Goal: Task Accomplishment & Management: Use online tool/utility

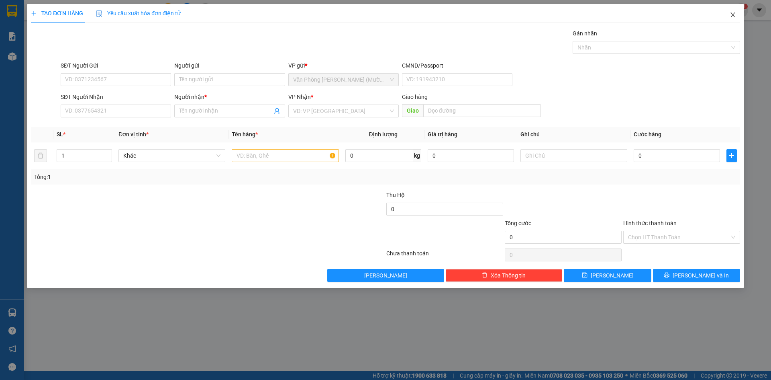
click at [737, 15] on span "Close" at bounding box center [733, 15] width 22 height 22
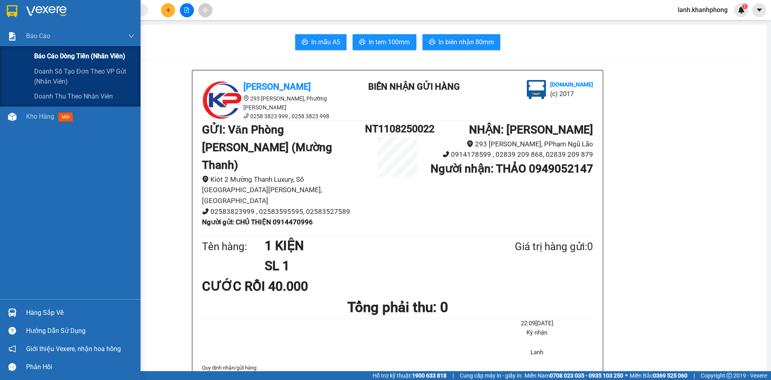
click at [52, 52] on span "Báo cáo dòng tiền (nhân viên)" at bounding box center [79, 56] width 91 height 10
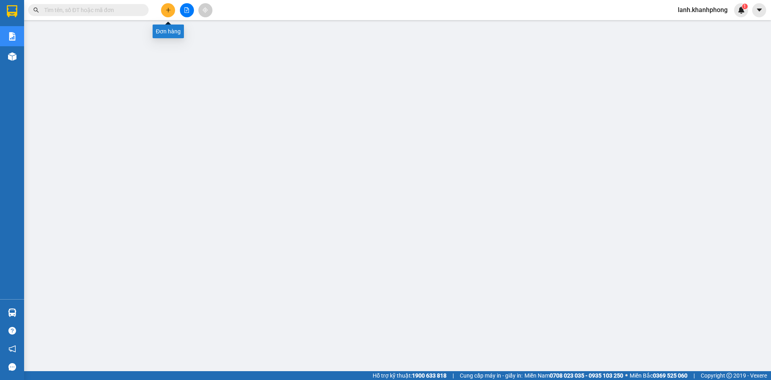
click at [170, 14] on button at bounding box center [168, 10] width 14 height 14
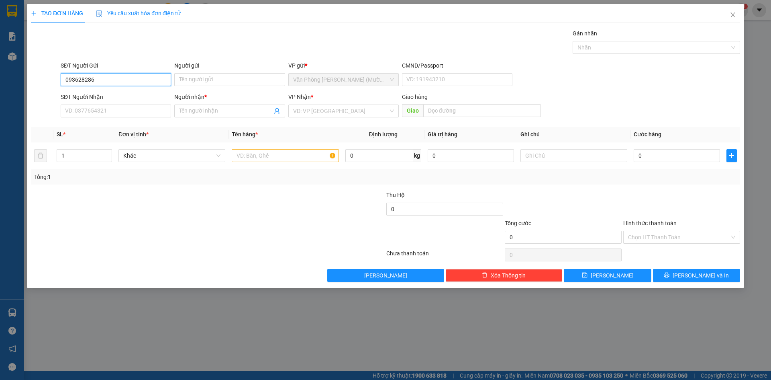
type input "0936282866"
click at [135, 96] on div "0936282866 - TONNY" at bounding box center [115, 95] width 101 height 9
type input "TONNY"
type input "0936282866"
click at [131, 110] on input "SĐT Người Nhận" at bounding box center [116, 110] width 110 height 13
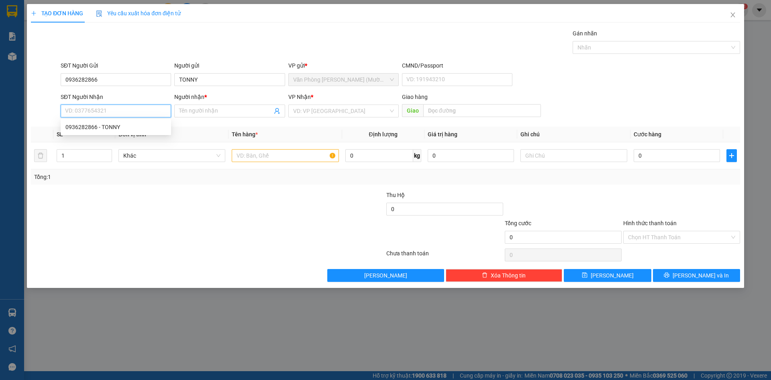
click at [131, 110] on input "SĐT Người Nhận" at bounding box center [116, 110] width 110 height 13
click at [214, 79] on input "TONNY" at bounding box center [229, 79] width 110 height 13
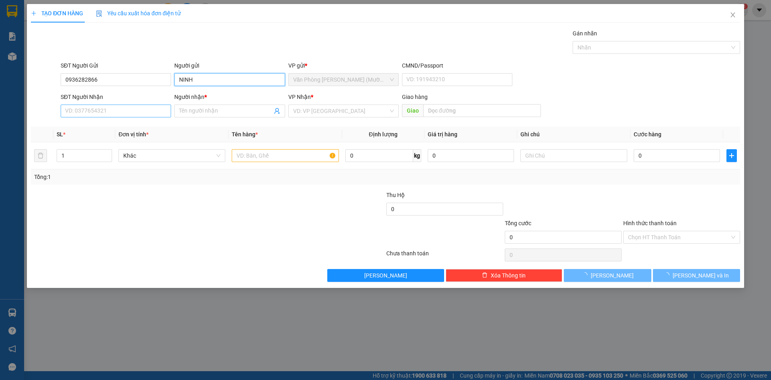
type input "NINH"
click at [142, 107] on input "SĐT Người Nhận" at bounding box center [116, 110] width 110 height 13
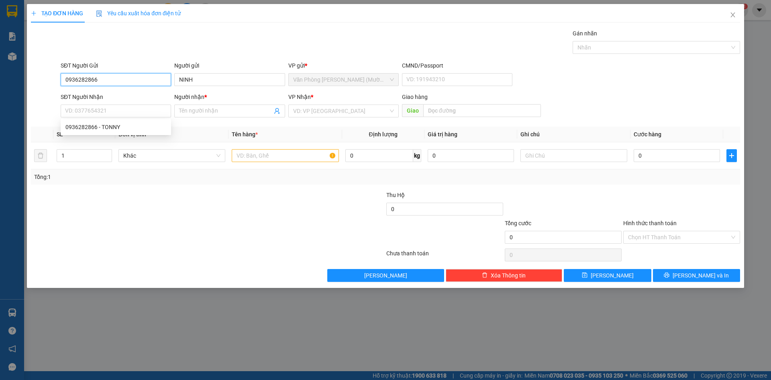
click at [121, 78] on input "0936282866" at bounding box center [116, 79] width 110 height 13
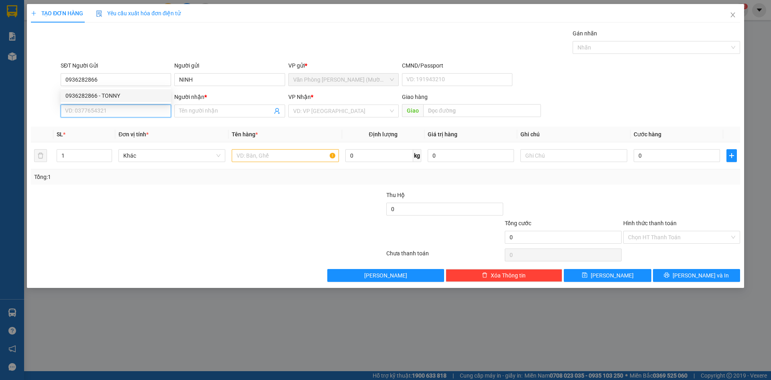
click at [102, 108] on input "SĐT Người Nhận" at bounding box center [116, 110] width 110 height 13
paste input "0936282866"
type input "0936282866"
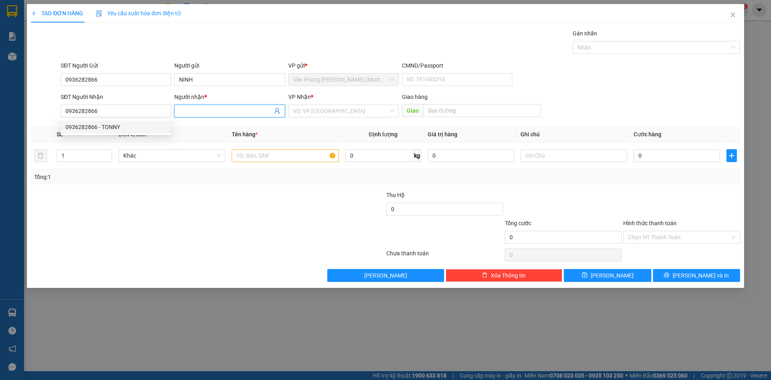
click at [210, 109] on input "Người nhận *" at bounding box center [225, 110] width 93 height 9
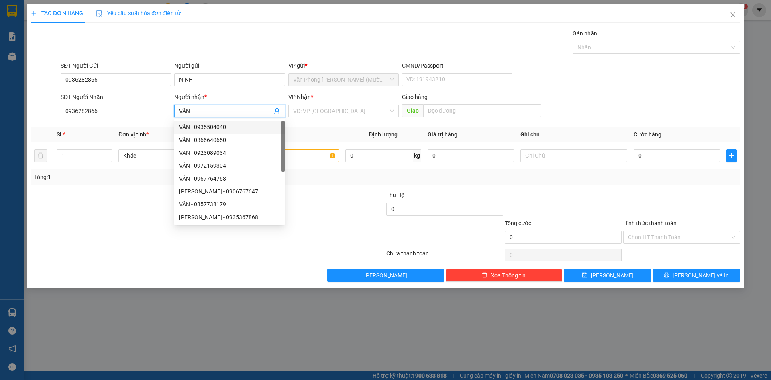
type input "VÂN"
click at [310, 104] on div "VP Nhận *" at bounding box center [343, 98] width 110 height 12
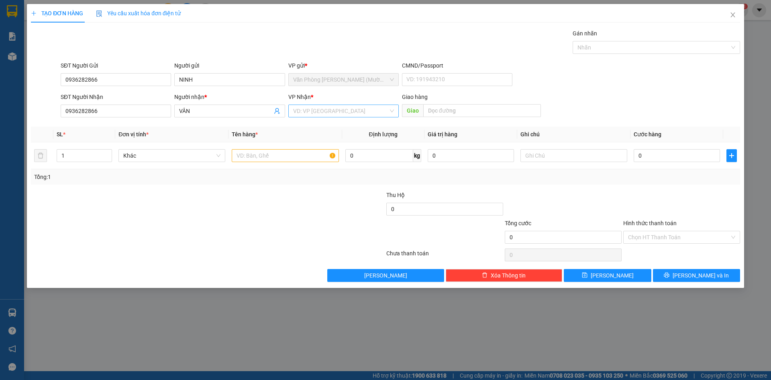
click at [316, 109] on input "search" at bounding box center [340, 111] width 95 height 12
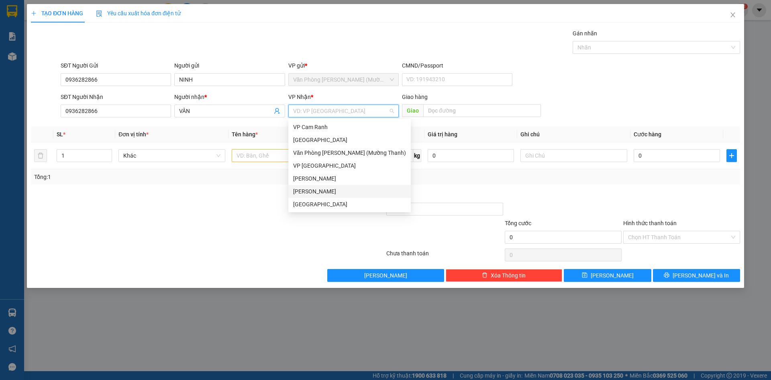
click at [324, 189] on div "[PERSON_NAME]" at bounding box center [349, 191] width 113 height 9
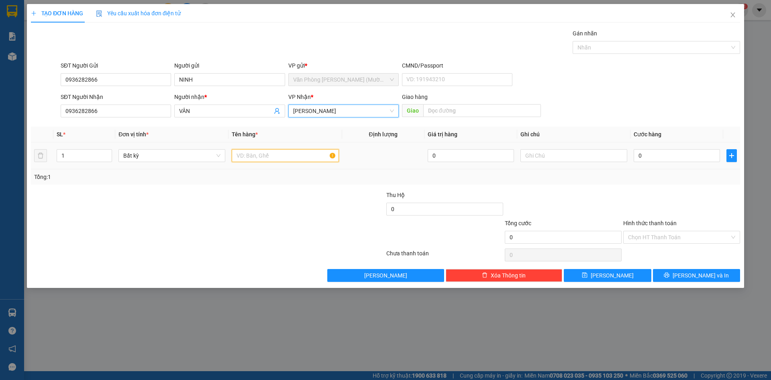
click at [263, 152] on input "text" at bounding box center [285, 155] width 107 height 13
type input "1 KIỆN"
click at [666, 155] on input "0" at bounding box center [677, 155] width 86 height 13
type input "3"
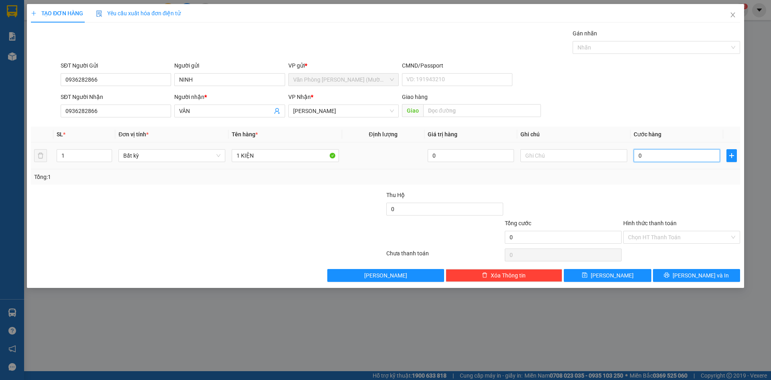
type input "3"
type input "30"
type input "300"
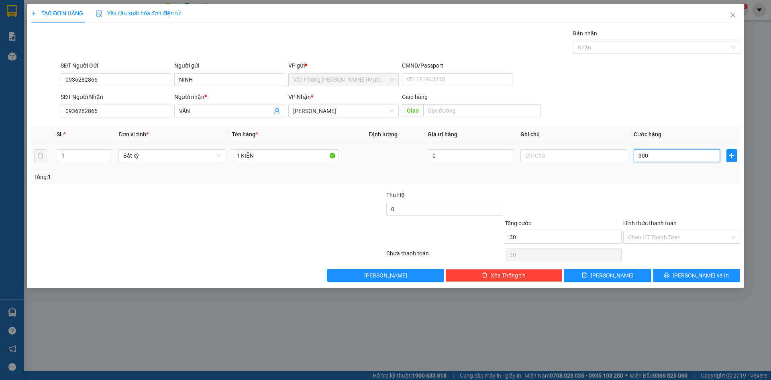
type input "300"
type input "3.000"
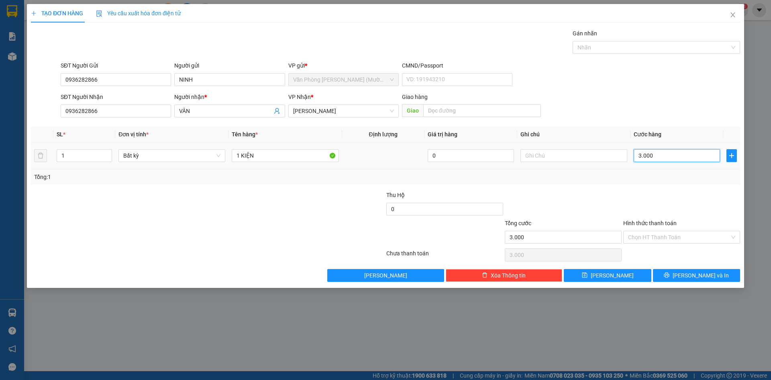
type input "30.000"
drag, startPoint x: 675, startPoint y: 198, endPoint x: 672, endPoint y: 210, distance: 12.0
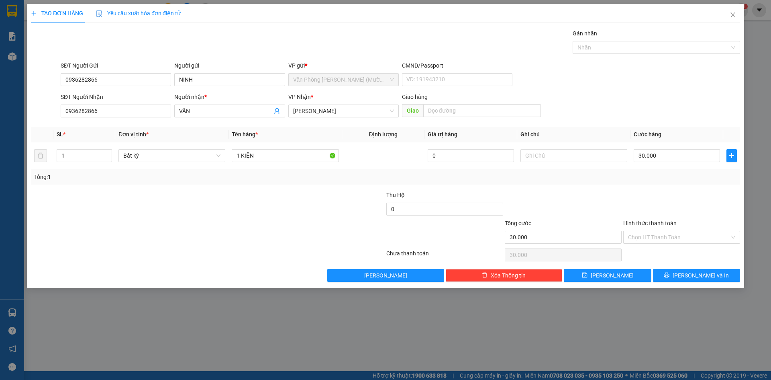
click at [675, 200] on div at bounding box center [682, 204] width 118 height 28
click at [662, 237] on input "Hình thức thanh toán" at bounding box center [679, 237] width 102 height 12
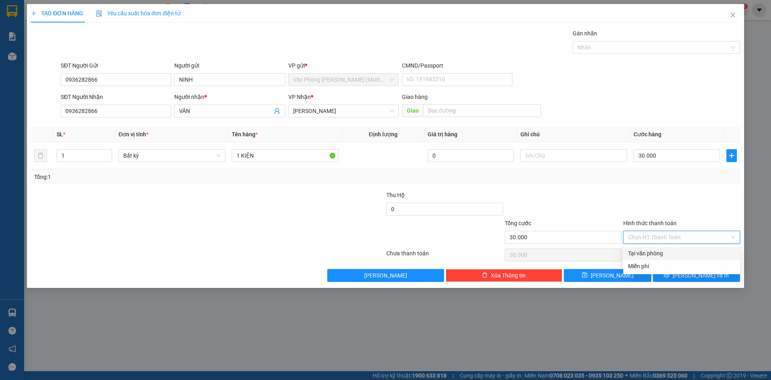
click at [656, 252] on div "Tại văn phòng" at bounding box center [681, 253] width 107 height 9
type input "0"
click at [682, 276] on button "[PERSON_NAME] và In" at bounding box center [696, 275] width 87 height 13
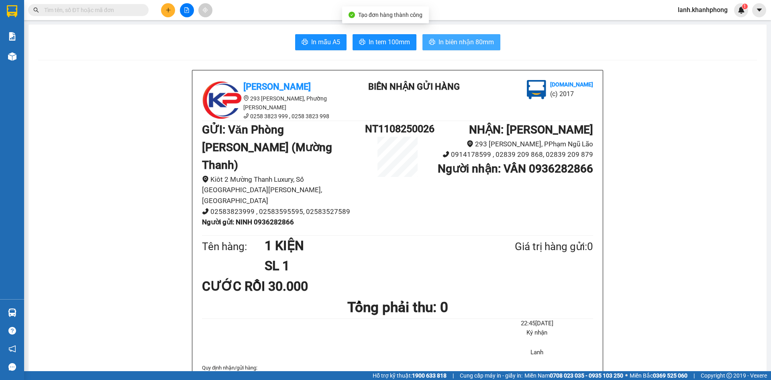
click at [453, 43] on span "In biên nhận 80mm" at bounding box center [466, 42] width 55 height 10
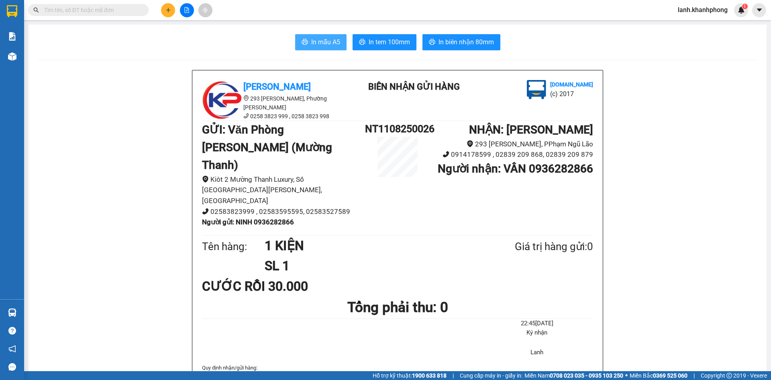
click at [311, 43] on span "In mẫu A5" at bounding box center [325, 42] width 29 height 10
click at [168, 7] on icon "plus" at bounding box center [168, 10] width 6 height 6
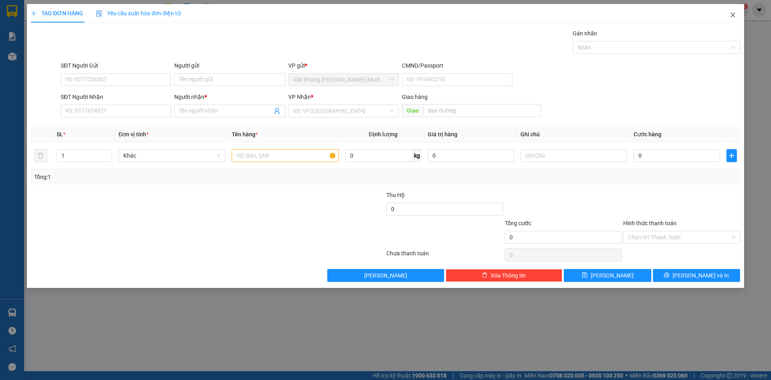
click at [735, 16] on icon "close" at bounding box center [733, 15] width 6 height 6
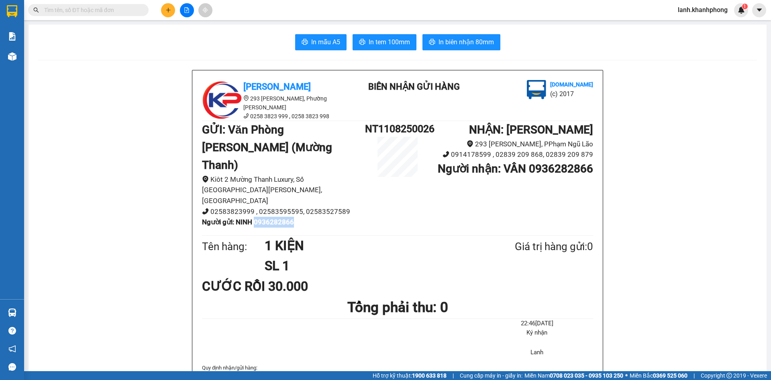
drag, startPoint x: 257, startPoint y: 196, endPoint x: 323, endPoint y: 196, distance: 65.1
click at [323, 216] on li "Người gửi : NINH 0936282866" at bounding box center [283, 221] width 163 height 11
copy b "0936282866"
click at [163, 11] on button at bounding box center [168, 10] width 14 height 14
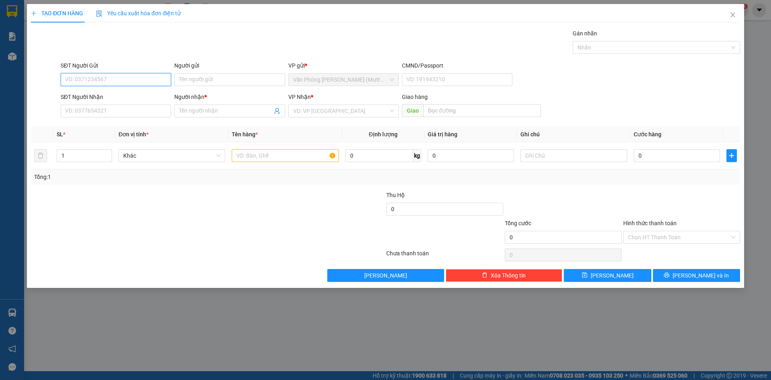
paste input "0936282866"
type input "0936282866"
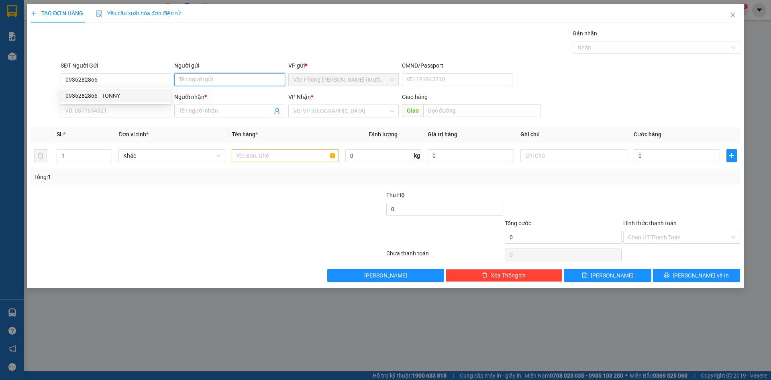
click at [209, 81] on input "Người gửi" at bounding box center [229, 79] width 110 height 13
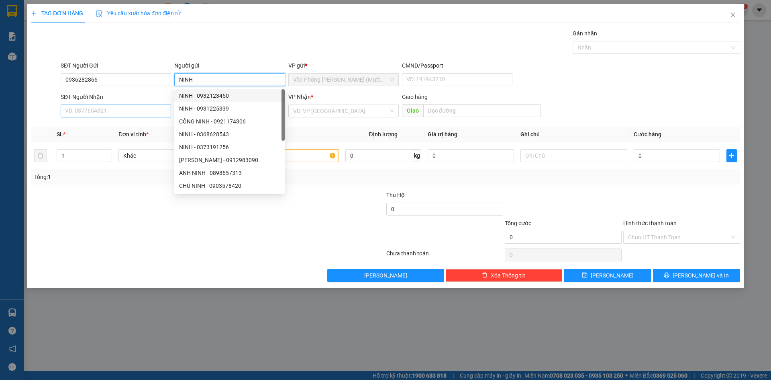
type input "NINH"
click at [128, 109] on input "SĐT Người Nhận" at bounding box center [116, 110] width 110 height 13
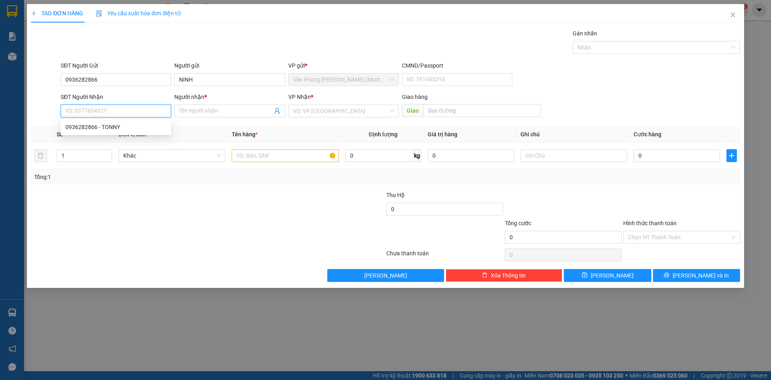
paste input "0936282866"
type input "0936282866"
click at [207, 111] on input "Người nhận *" at bounding box center [225, 110] width 93 height 9
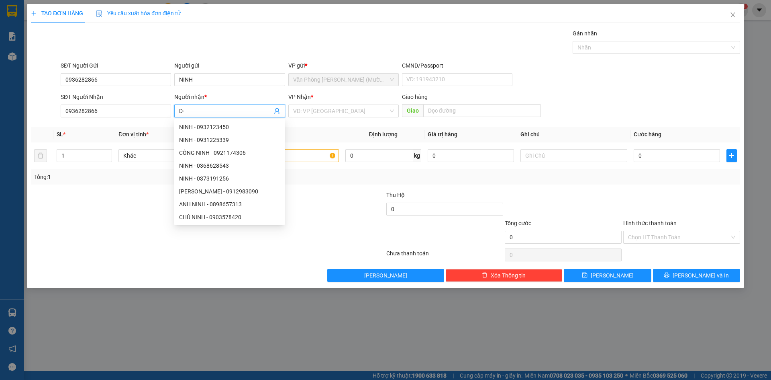
type input "D"
type input "ĐẠT"
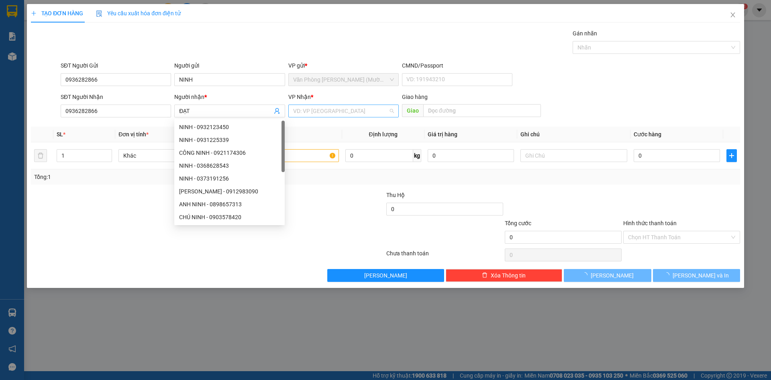
click at [323, 114] on input "search" at bounding box center [340, 111] width 95 height 12
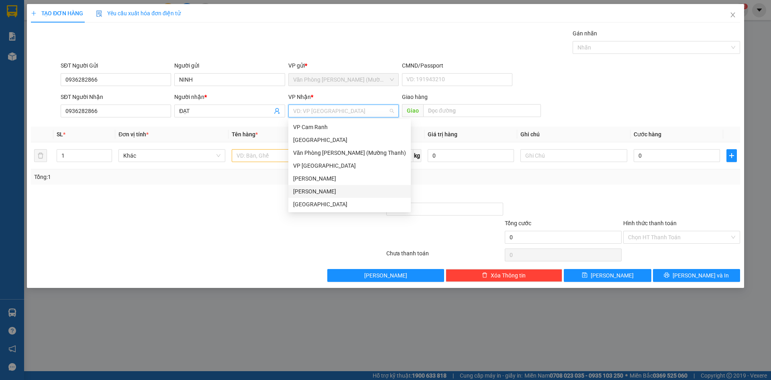
click at [318, 192] on div "[PERSON_NAME]" at bounding box center [349, 191] width 113 height 9
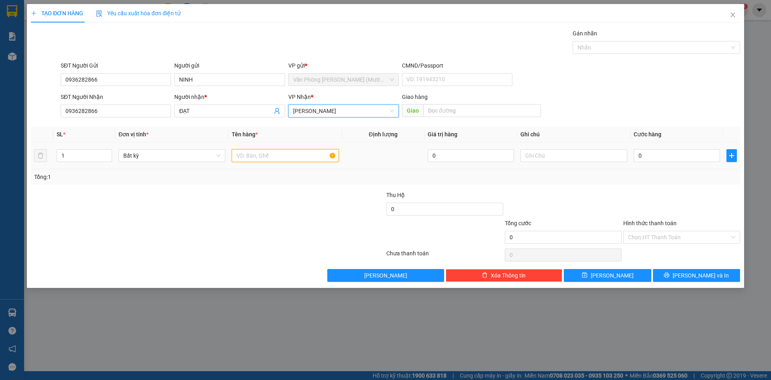
click at [261, 157] on input "text" at bounding box center [285, 155] width 107 height 13
type input "1 KIỆN"
drag, startPoint x: 645, startPoint y: 160, endPoint x: 631, endPoint y: 155, distance: 15.5
click at [646, 159] on input "0" at bounding box center [677, 155] width 86 height 13
type input "5"
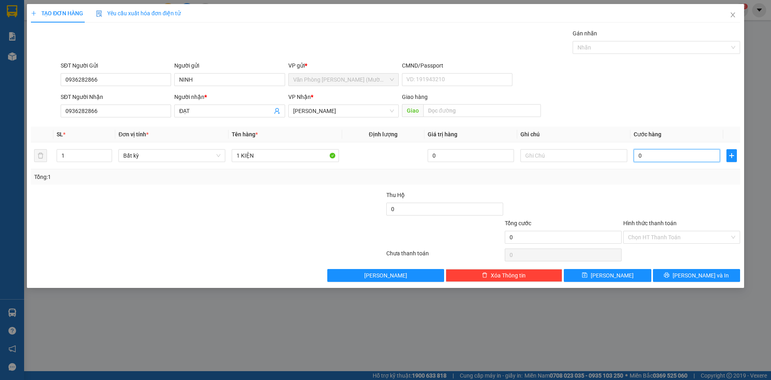
type input "5"
type input "50"
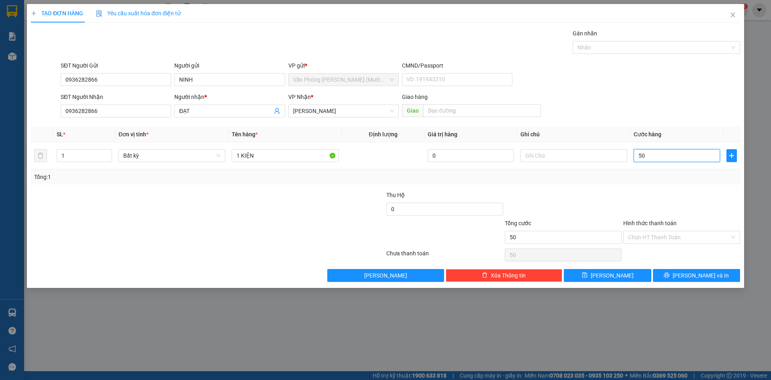
type input "500"
type input "5.000"
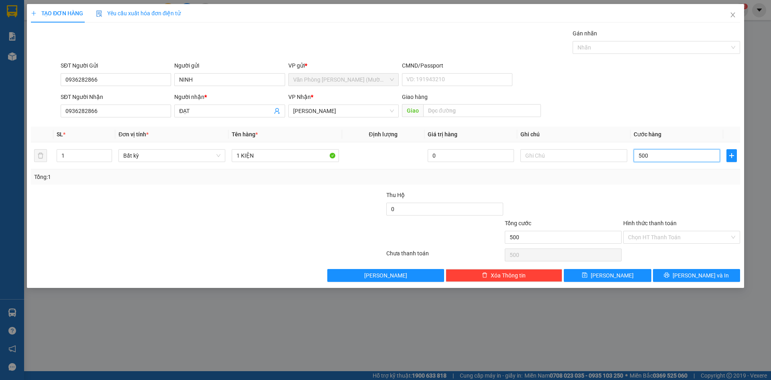
type input "5.000"
type input "50.000"
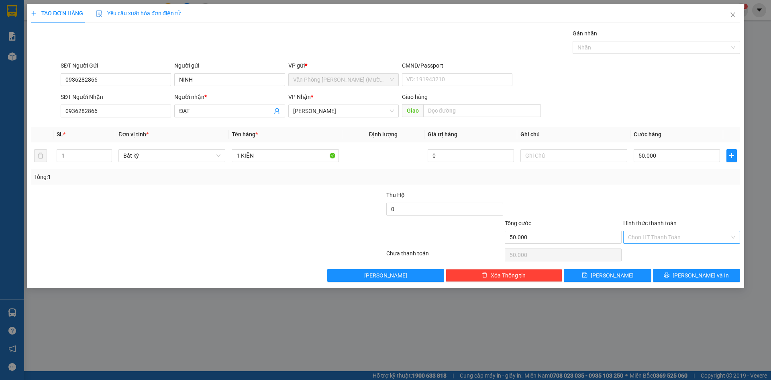
click at [649, 238] on input "Hình thức thanh toán" at bounding box center [679, 237] width 102 height 12
click at [643, 251] on div "Tại văn phòng" at bounding box center [681, 253] width 107 height 9
type input "0"
drag, startPoint x: 682, startPoint y: 275, endPoint x: 681, endPoint y: 270, distance: 5.7
click at [670, 274] on icon "printer" at bounding box center [667, 275] width 6 height 6
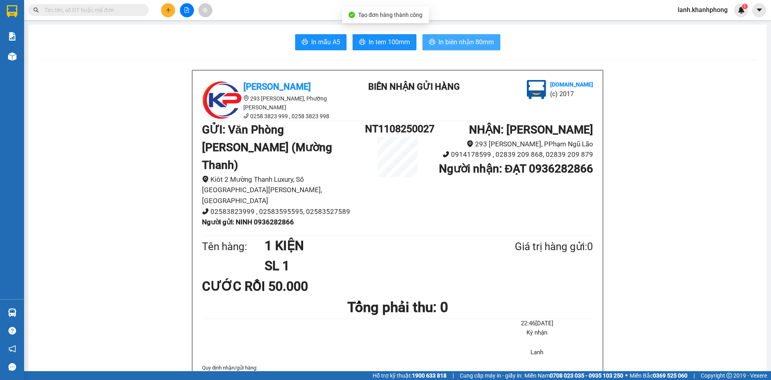
drag, startPoint x: 484, startPoint y: 47, endPoint x: 484, endPoint y: 35, distance: 11.6
click at [484, 46] on span "In biên nhận 80mm" at bounding box center [466, 42] width 55 height 10
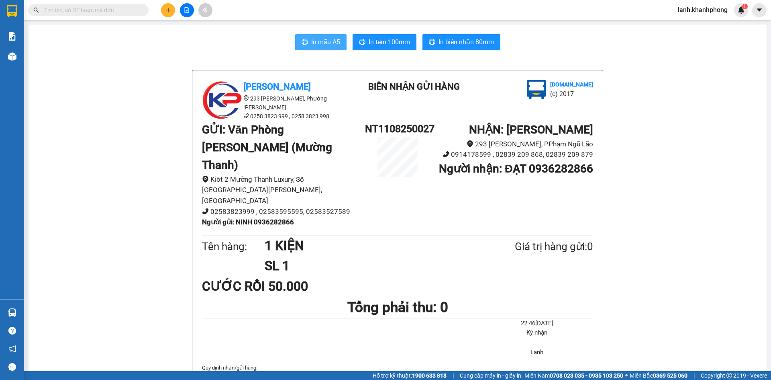
click at [321, 39] on span "In mẫu A5" at bounding box center [325, 42] width 29 height 10
click at [171, 10] on icon "plus" at bounding box center [168, 10] width 6 height 6
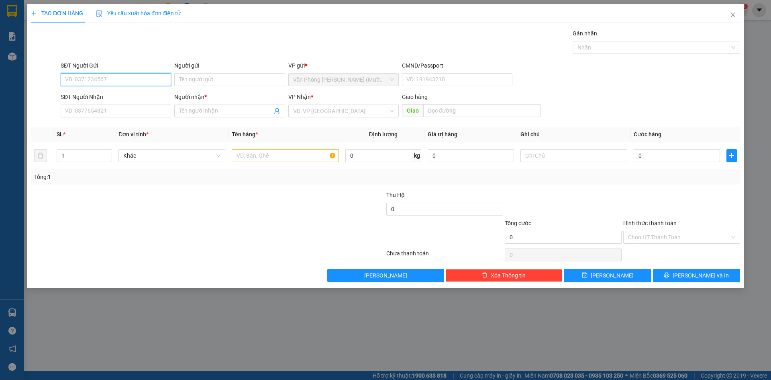
paste input "0936282866"
type input "0936282866"
click at [195, 78] on input "Người gửi" at bounding box center [229, 79] width 110 height 13
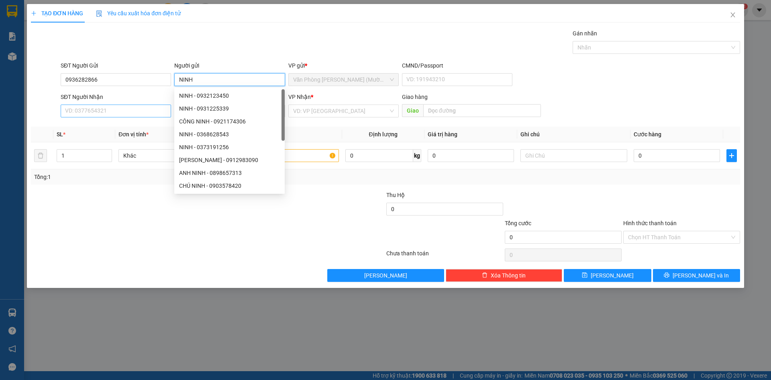
type input "NINH"
click at [71, 110] on input "SĐT Người Nhận" at bounding box center [116, 110] width 110 height 13
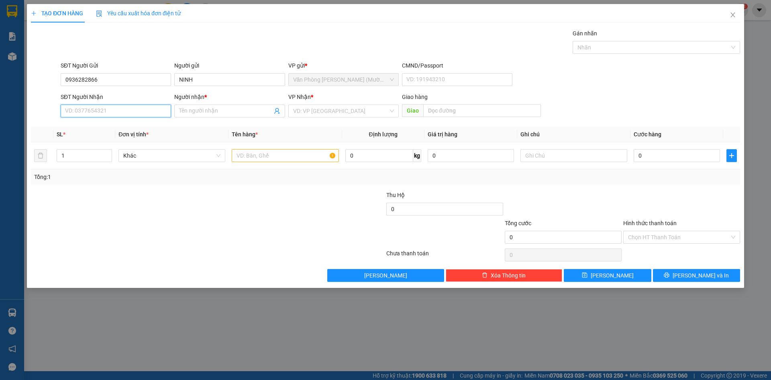
paste input "0936282866"
type input "0936282866"
click at [198, 110] on input "Người nhận *" at bounding box center [225, 110] width 93 height 9
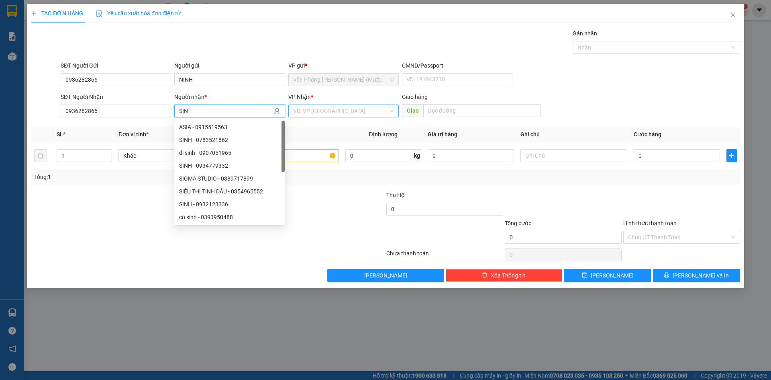
type input "SỊN"
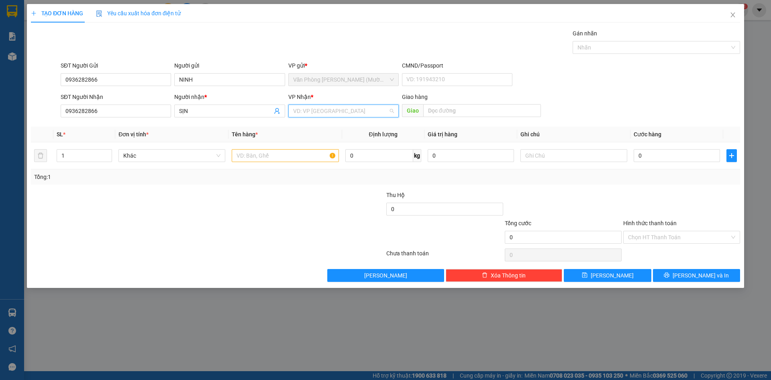
click at [348, 105] on input "search" at bounding box center [340, 111] width 95 height 12
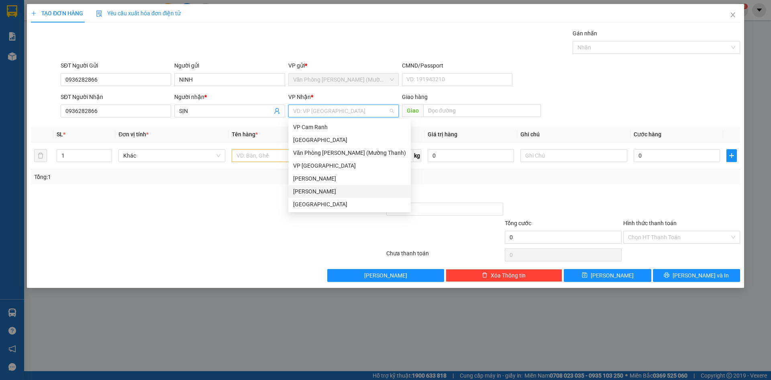
click at [322, 189] on div "[PERSON_NAME]" at bounding box center [349, 191] width 113 height 9
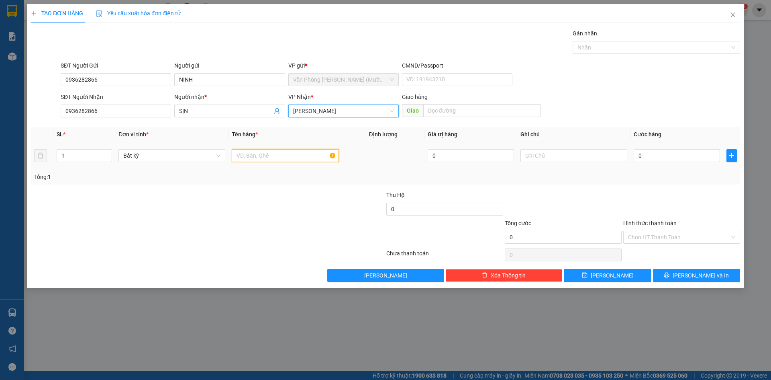
click at [277, 156] on input "text" at bounding box center [285, 155] width 107 height 13
type input "1 KIỆN"
click at [662, 155] on input "0" at bounding box center [677, 155] width 86 height 13
type input "5"
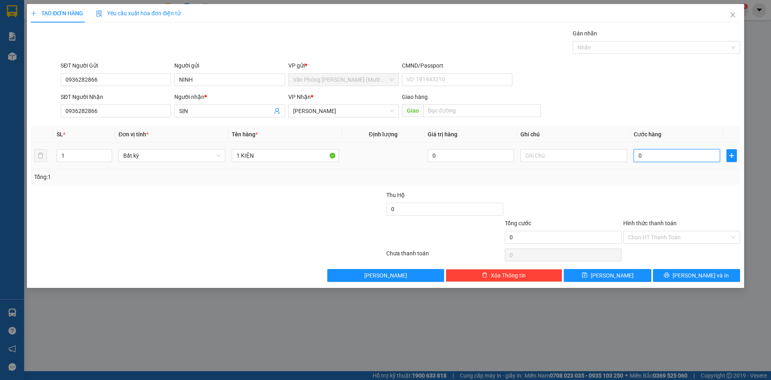
type input "5"
type input "50"
type input "500"
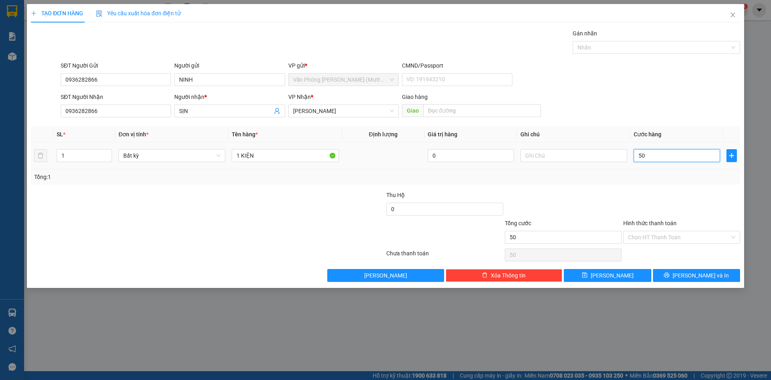
type input "500"
type input "5.000"
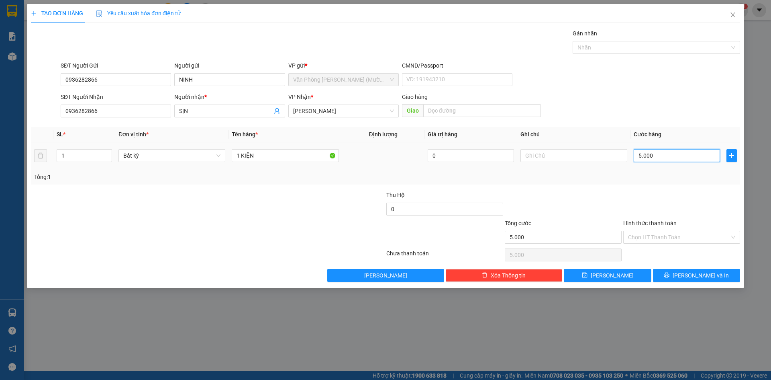
type input "50.000"
click at [658, 233] on input "Hình thức thanh toán" at bounding box center [679, 237] width 102 height 12
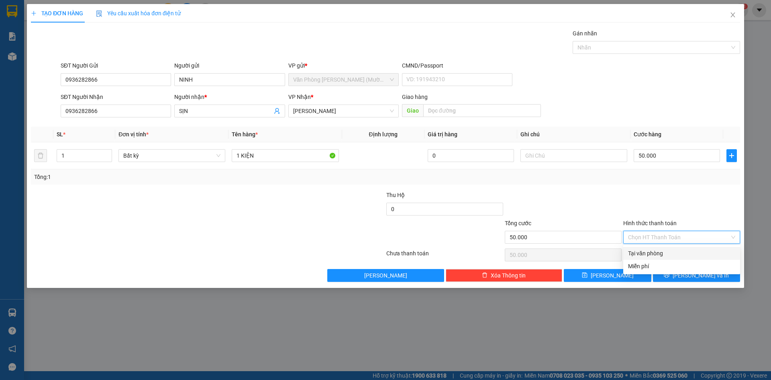
drag, startPoint x: 661, startPoint y: 253, endPoint x: 659, endPoint y: 249, distance: 4.9
click at [661, 252] on div "Tại văn phòng" at bounding box center [681, 253] width 107 height 9
type input "0"
click at [691, 278] on span "[PERSON_NAME] và In" at bounding box center [701, 275] width 56 height 9
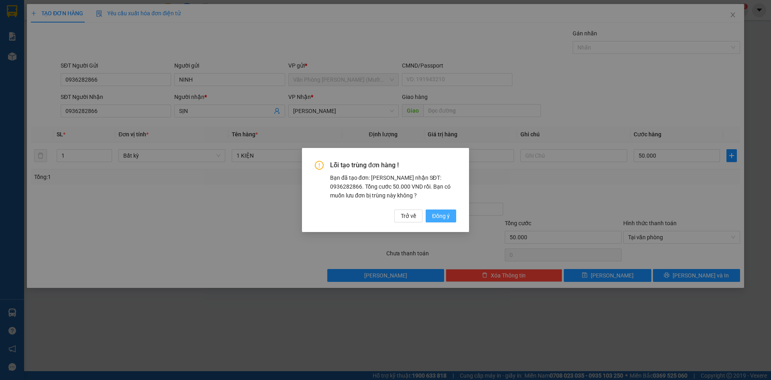
click at [439, 216] on span "Đồng ý" at bounding box center [441, 215] width 18 height 9
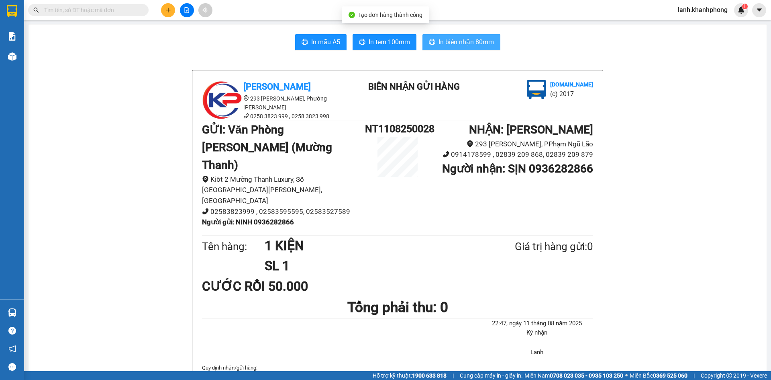
click at [452, 35] on button "In biên nhận 80mm" at bounding box center [462, 42] width 78 height 16
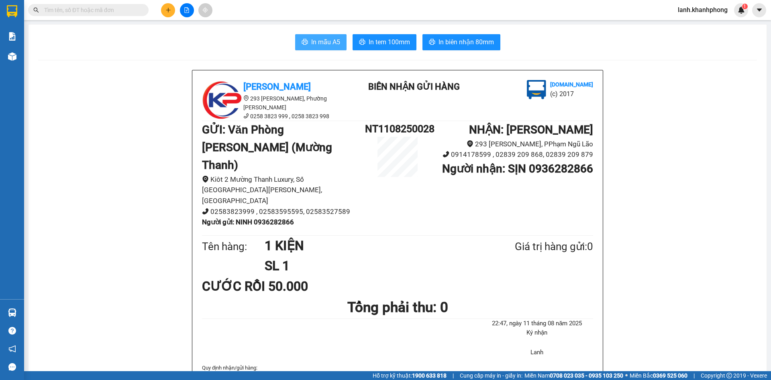
click at [323, 42] on span "In mẫu A5" at bounding box center [325, 42] width 29 height 10
click at [166, 6] on button at bounding box center [168, 10] width 14 height 14
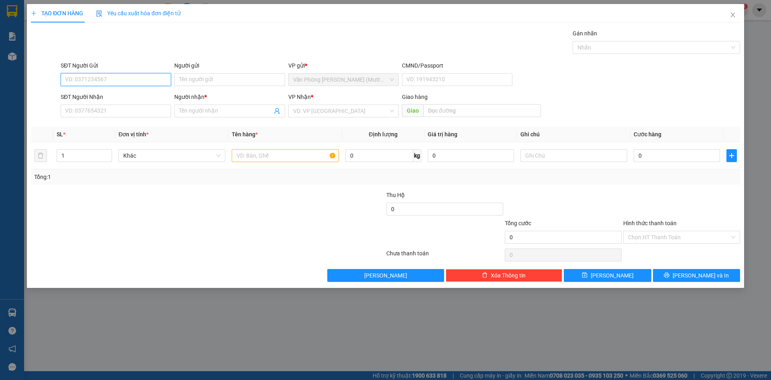
paste input "0936282866"
type input "0936282866"
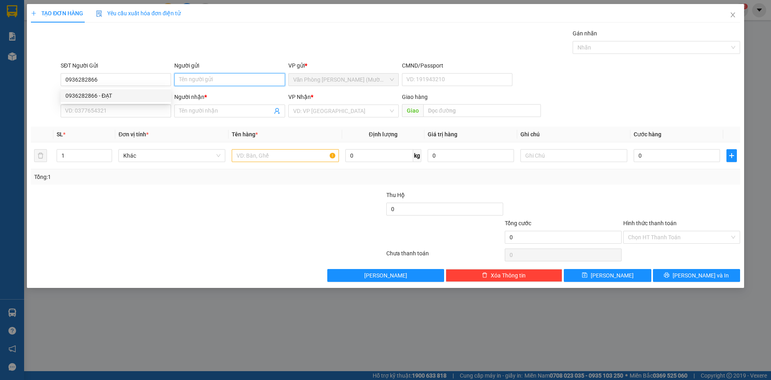
click at [204, 79] on input "Người gửi" at bounding box center [229, 79] width 110 height 13
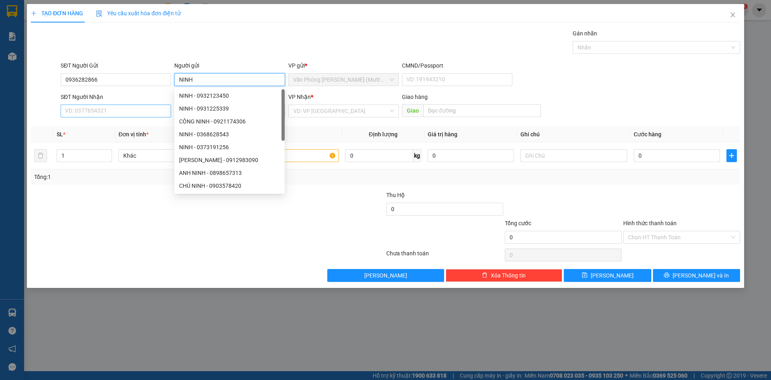
type input "NINH"
click at [134, 111] on input "SĐT Người Nhận" at bounding box center [116, 110] width 110 height 13
paste input "0936282866"
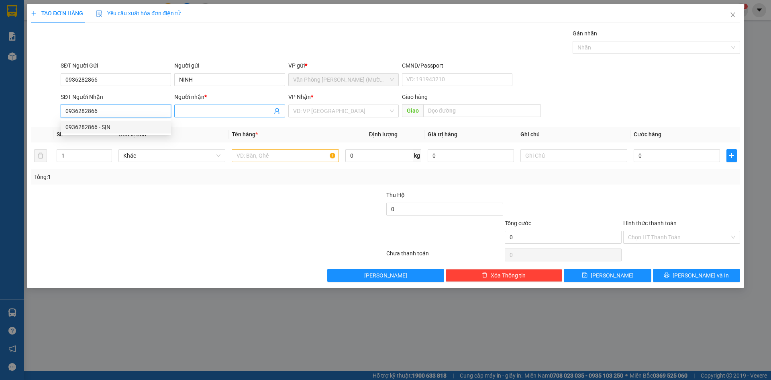
type input "0936282866"
click at [223, 109] on input "Người nhận *" at bounding box center [225, 110] width 93 height 9
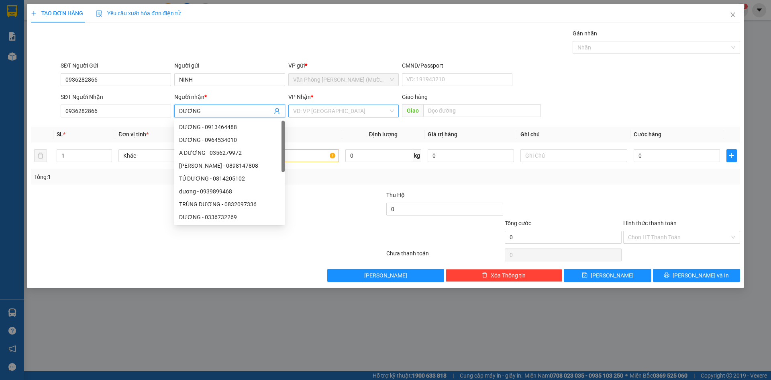
type input "DƯƠNG"
click at [318, 113] on input "search" at bounding box center [340, 111] width 95 height 12
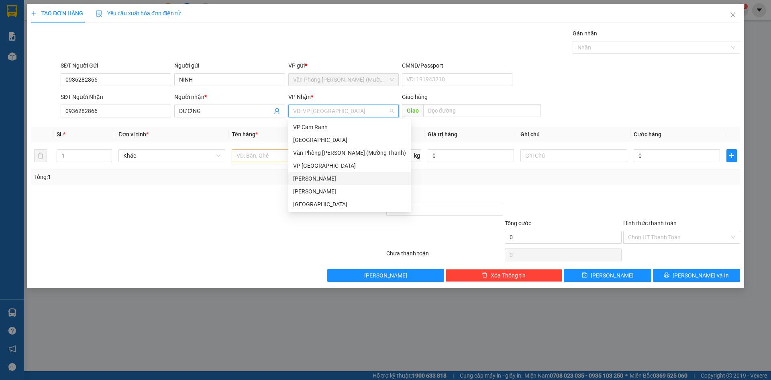
click at [311, 192] on div "[PERSON_NAME]" at bounding box center [349, 191] width 113 height 9
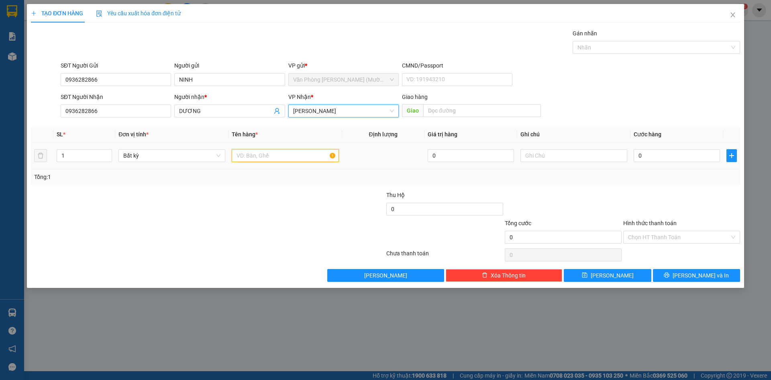
click at [257, 156] on input "text" at bounding box center [285, 155] width 107 height 13
type input "1 KIỆN"
click at [650, 155] on input "0" at bounding box center [677, 155] width 86 height 13
type input "4"
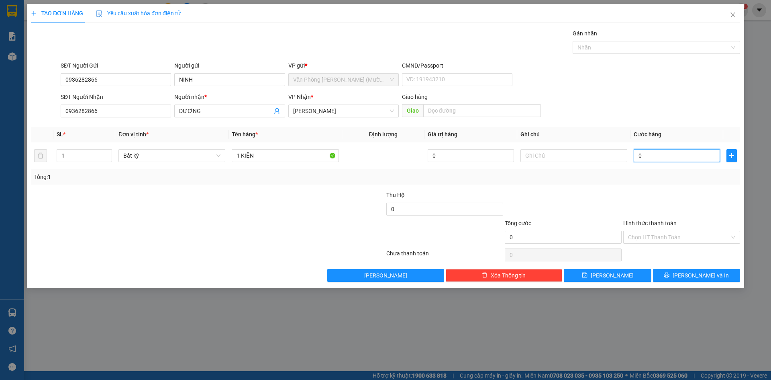
type input "4"
type input "40"
type input "400"
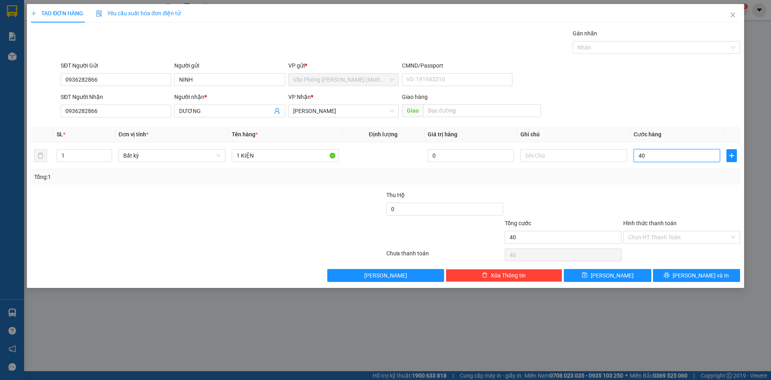
type input "400"
type input "4.000"
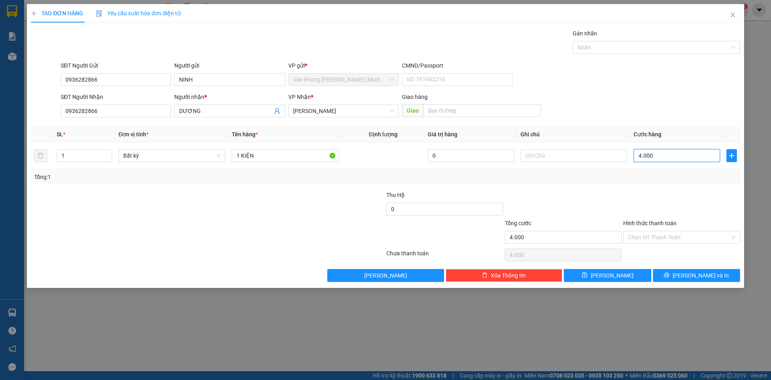
type input "40.000"
click at [666, 234] on input "Hình thức thanh toán" at bounding box center [679, 237] width 102 height 12
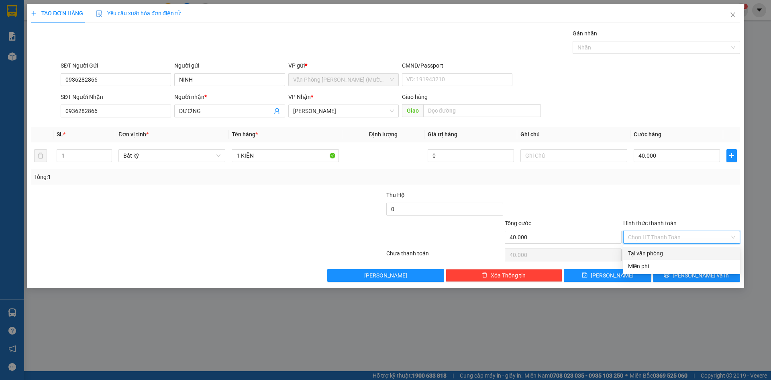
click at [662, 250] on div "Tại văn phòng" at bounding box center [681, 253] width 107 height 9
type input "0"
click at [670, 276] on icon "printer" at bounding box center [667, 275] width 6 height 6
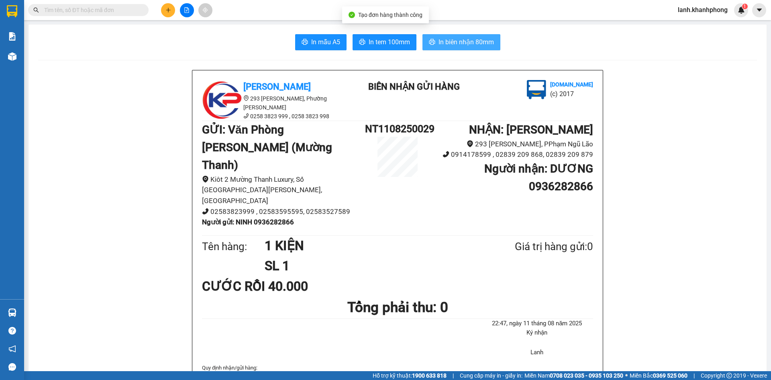
click at [488, 45] on span "In biên nhận 80mm" at bounding box center [466, 42] width 55 height 10
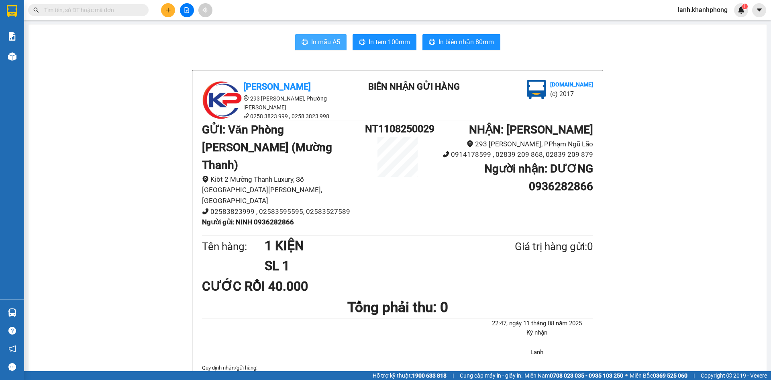
click at [320, 41] on span "In mẫu A5" at bounding box center [325, 42] width 29 height 10
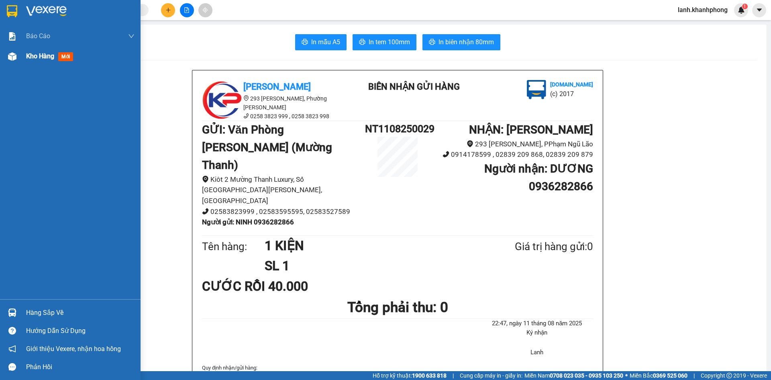
click at [43, 57] on span "Kho hàng" at bounding box center [40, 56] width 28 height 8
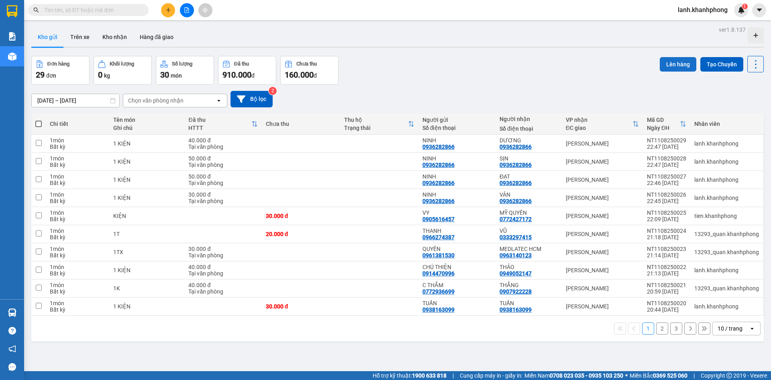
drag, startPoint x: 666, startPoint y: 65, endPoint x: 664, endPoint y: 60, distance: 5.4
click at [666, 64] on button "Lên hàng" at bounding box center [678, 64] width 37 height 14
click at [38, 120] on label at bounding box center [38, 124] width 6 height 8
click at [39, 120] on input "checkbox" at bounding box center [39, 120] width 0 height 0
checkbox input "true"
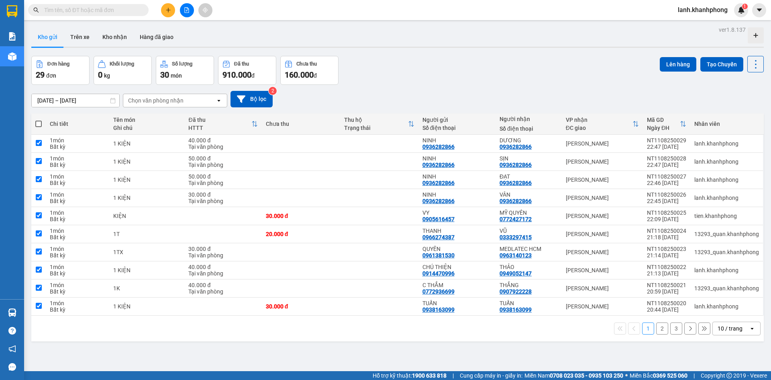
checkbox input "true"
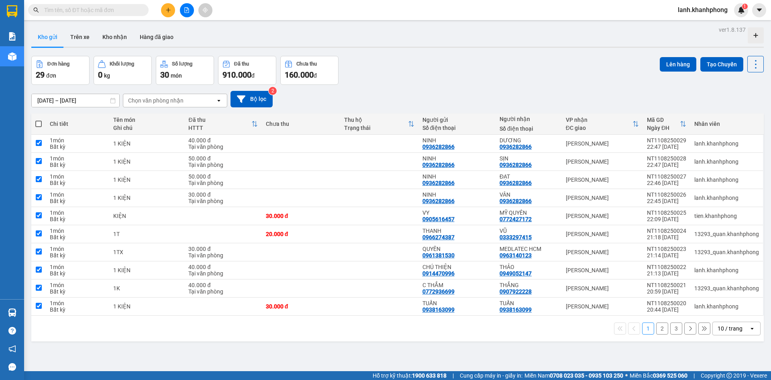
checkbox input "true"
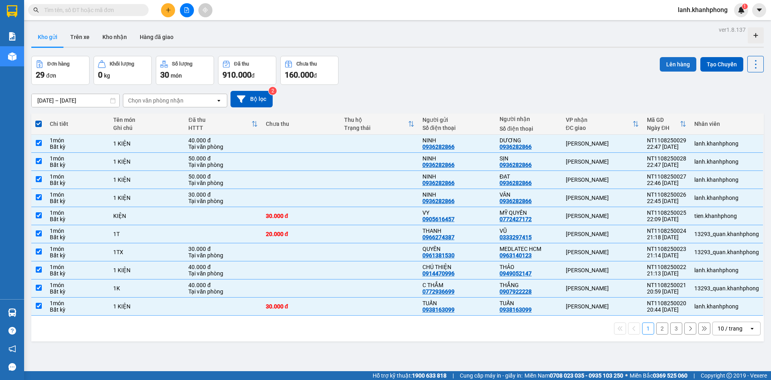
click at [680, 63] on button "Lên hàng" at bounding box center [678, 64] width 37 height 14
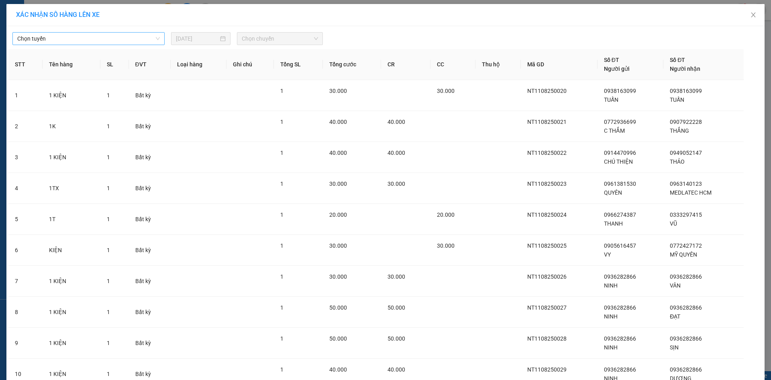
click at [123, 40] on span "Chọn tuyến" at bounding box center [88, 39] width 143 height 12
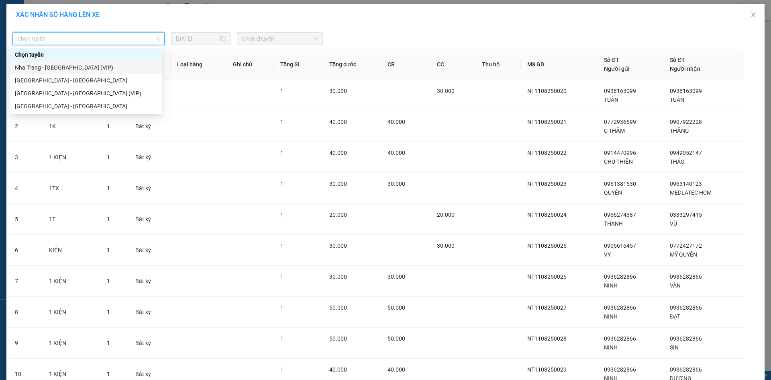
click at [78, 68] on div "Nha Trang - [GEOGRAPHIC_DATA] (VIP)" at bounding box center [86, 67] width 142 height 9
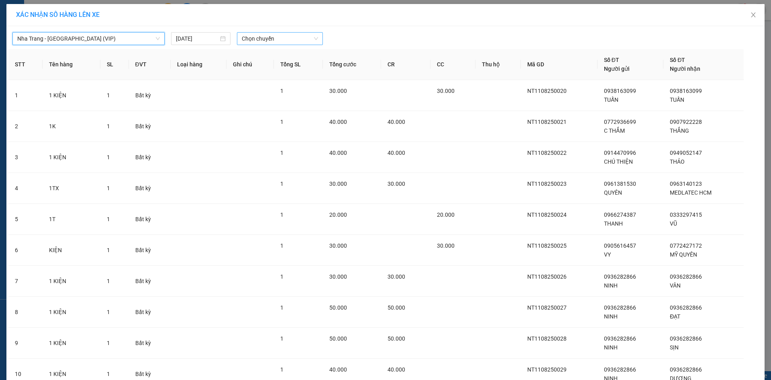
click at [274, 33] on span "Chọn chuyến" at bounding box center [280, 39] width 76 height 12
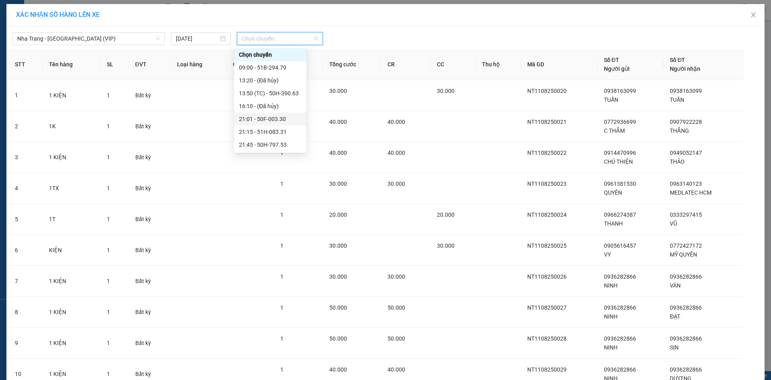
scroll to position [40, 0]
click at [271, 102] on div "21:45 - 50H-797.53" at bounding box center [270, 104] width 63 height 9
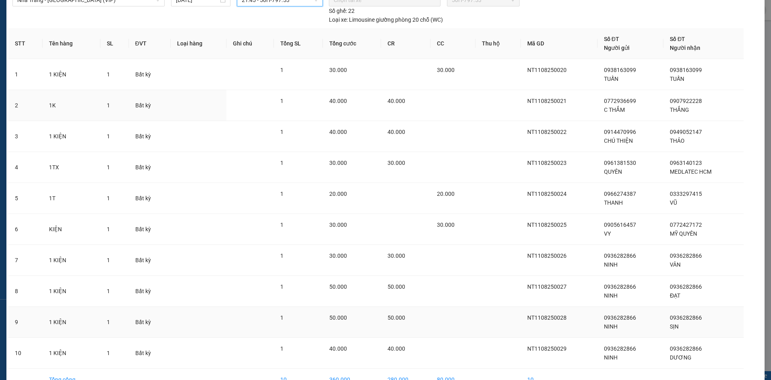
scroll to position [86, 0]
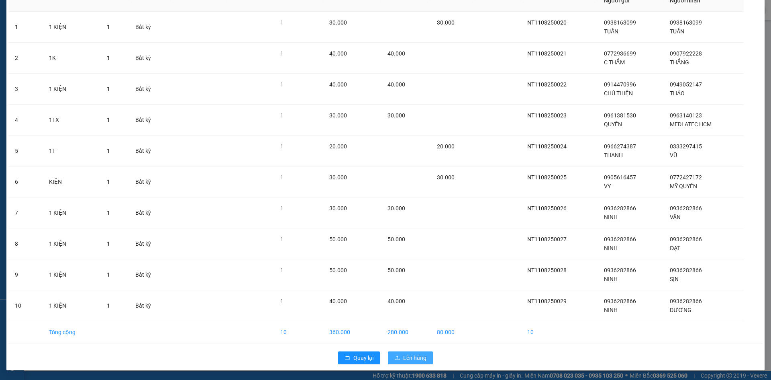
click at [403, 355] on span "Lên hàng" at bounding box center [414, 357] width 23 height 9
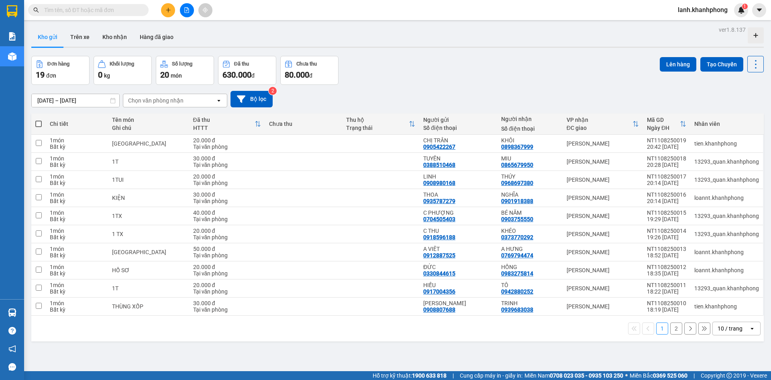
click at [39, 122] on span at bounding box center [38, 124] width 6 height 6
click at [39, 120] on input "checkbox" at bounding box center [39, 120] width 0 height 0
checkbox input "true"
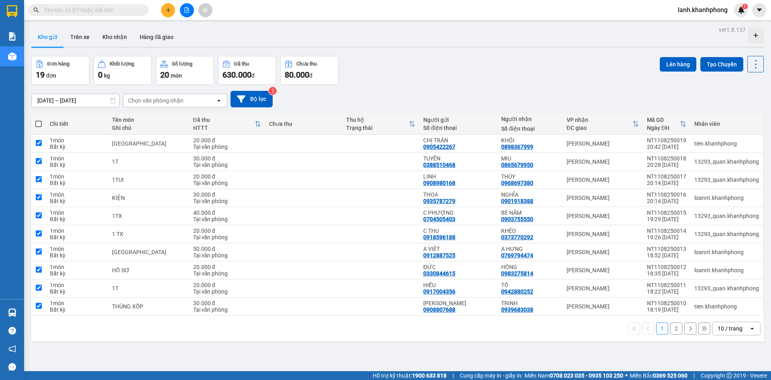
checkbox input "true"
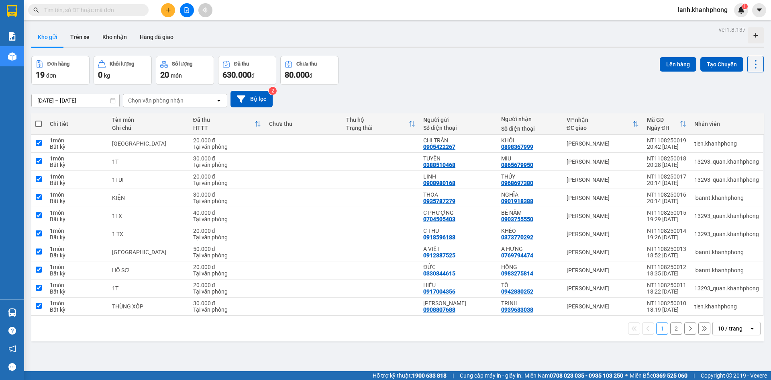
checkbox input "true"
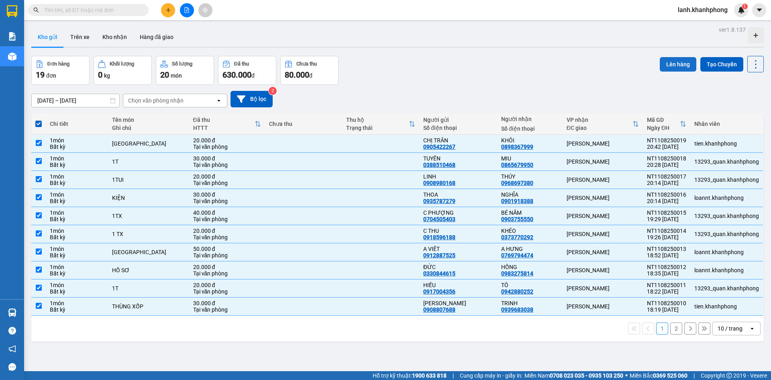
click at [668, 63] on button "Lên hàng" at bounding box center [678, 64] width 37 height 14
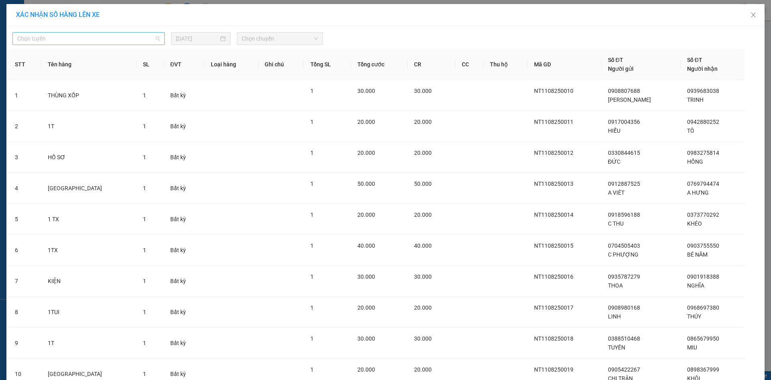
click at [69, 41] on span "Chọn tuyến" at bounding box center [88, 39] width 143 height 12
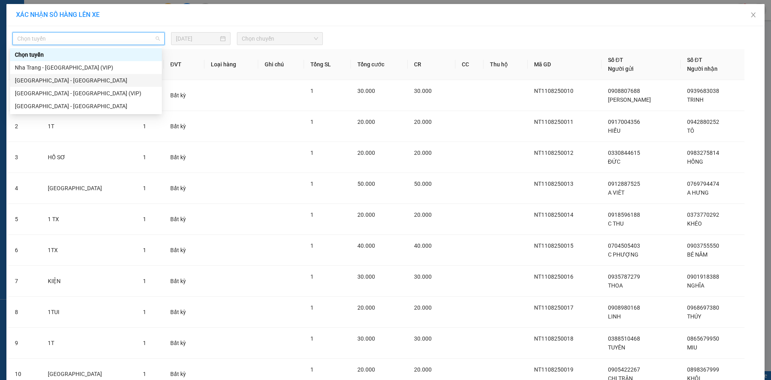
click at [56, 66] on div "Nha Trang - [GEOGRAPHIC_DATA] (VIP)" at bounding box center [86, 67] width 142 height 9
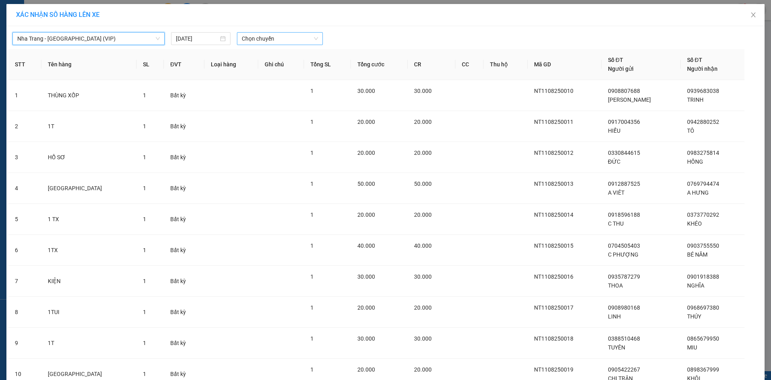
click at [252, 37] on span "Chọn chuyến" at bounding box center [280, 39] width 76 height 12
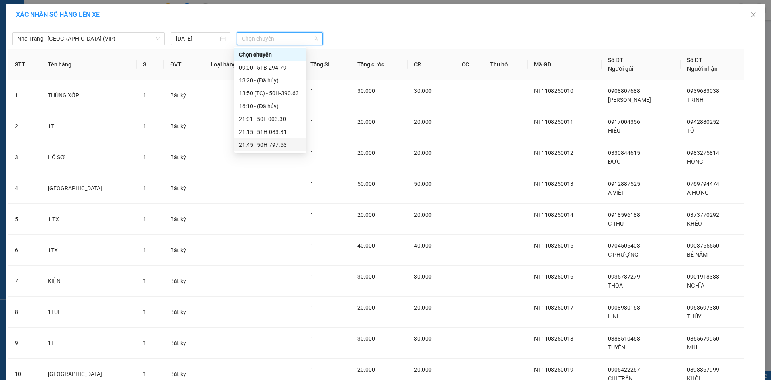
click at [255, 146] on div "21:45 - 50H-797.53" at bounding box center [270, 144] width 63 height 9
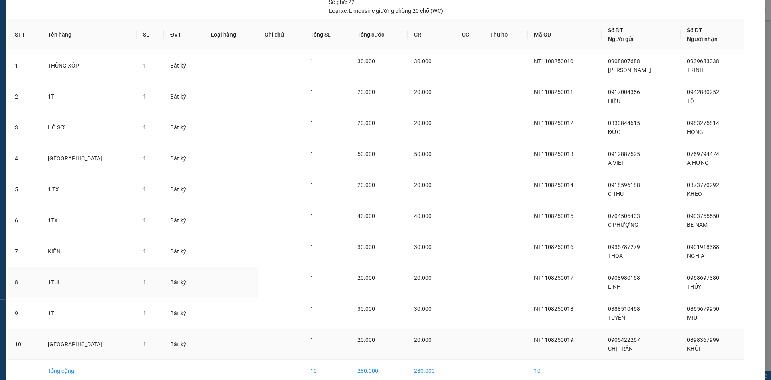
scroll to position [86, 0]
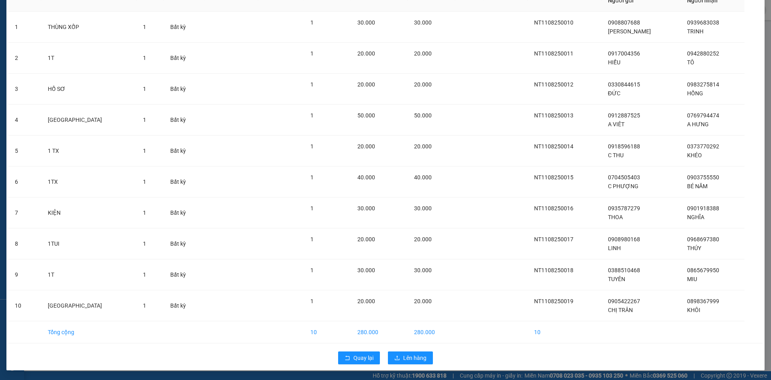
click at [433, 355] on div "Quay lại Lên hàng" at bounding box center [385, 357] width 754 height 21
click at [416, 356] on span "Lên hàng" at bounding box center [414, 357] width 23 height 9
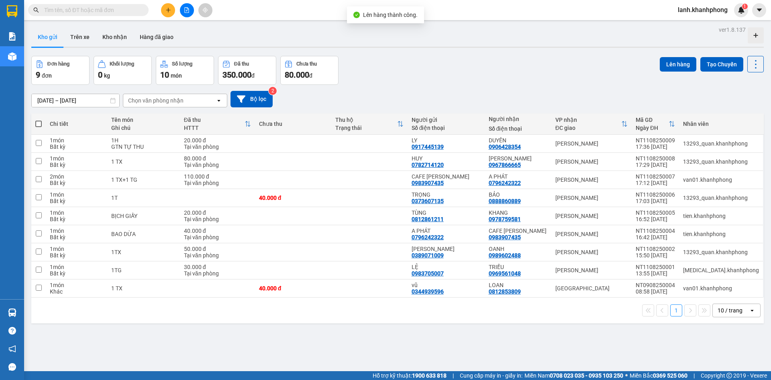
click at [39, 121] on span at bounding box center [38, 124] width 6 height 6
click at [39, 120] on input "checkbox" at bounding box center [39, 120] width 0 height 0
checkbox input "true"
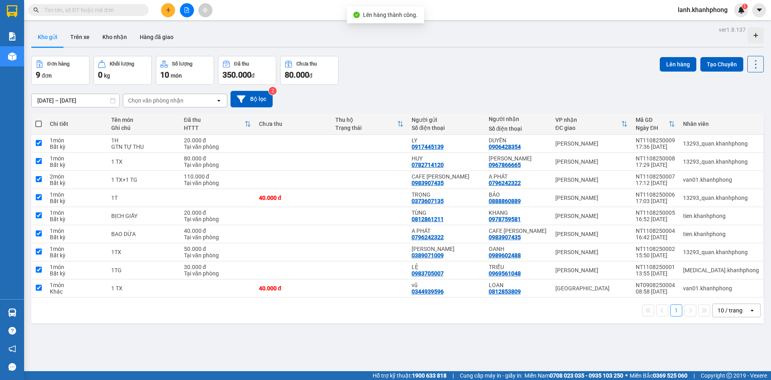
checkbox input "true"
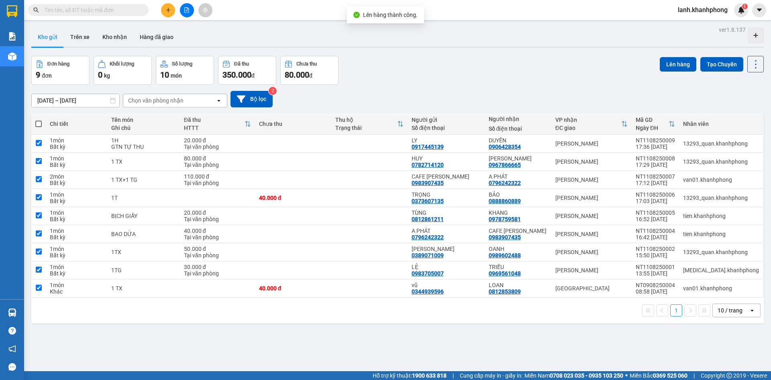
checkbox input "true"
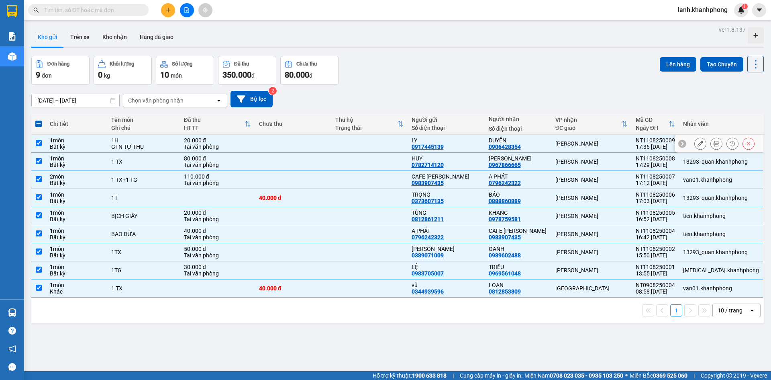
click at [38, 141] on input "checkbox" at bounding box center [39, 143] width 6 height 6
checkbox input "false"
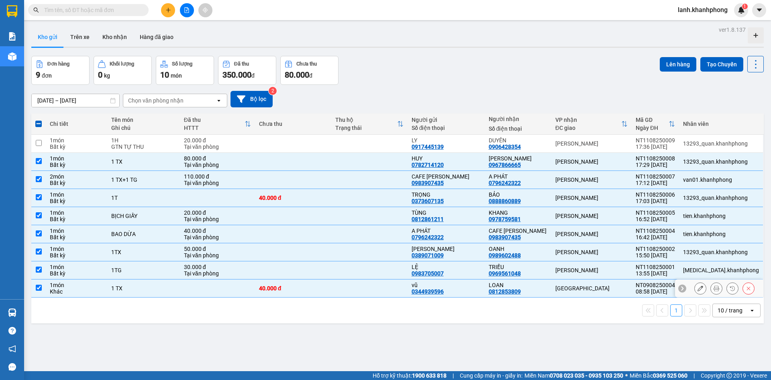
click at [43, 286] on td at bounding box center [38, 288] width 14 height 18
checkbox input "false"
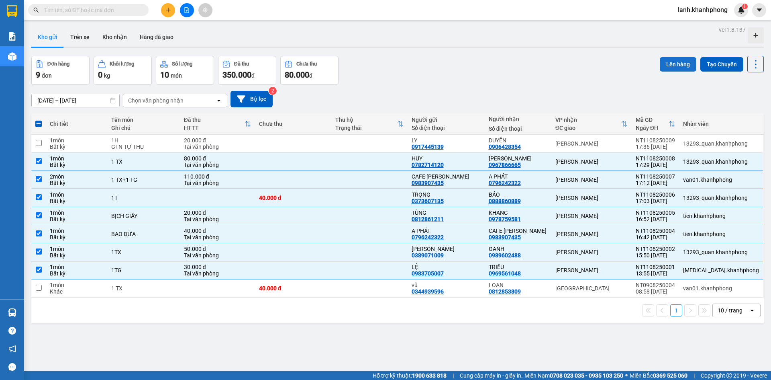
click at [667, 65] on button "Lên hàng" at bounding box center [678, 64] width 37 height 14
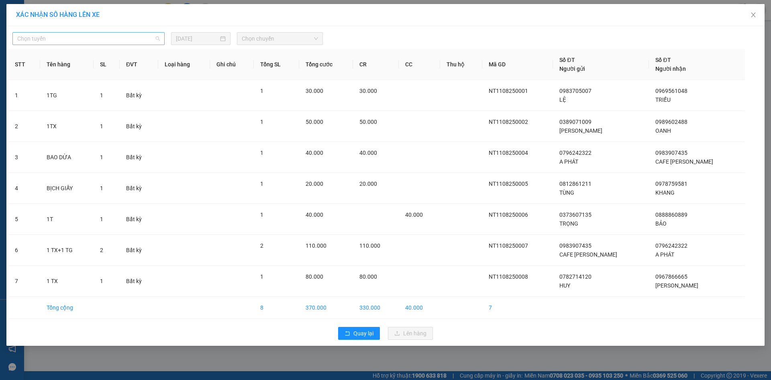
click at [59, 41] on span "Chọn tuyến" at bounding box center [88, 39] width 143 height 12
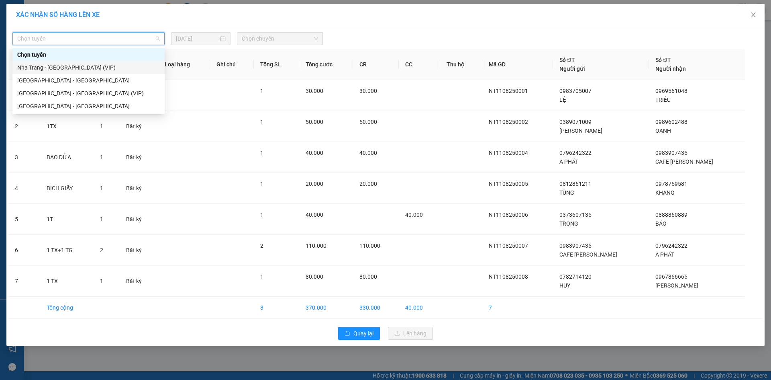
click at [47, 64] on div "Nha Trang - [GEOGRAPHIC_DATA] (VIP)" at bounding box center [88, 67] width 143 height 9
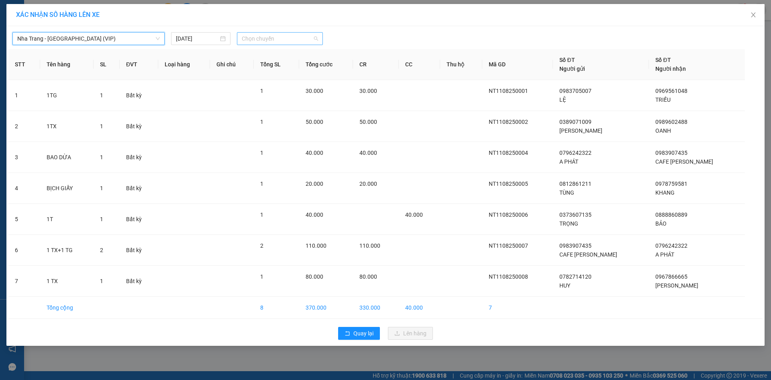
click at [268, 35] on span "Chọn chuyến" at bounding box center [280, 39] width 76 height 12
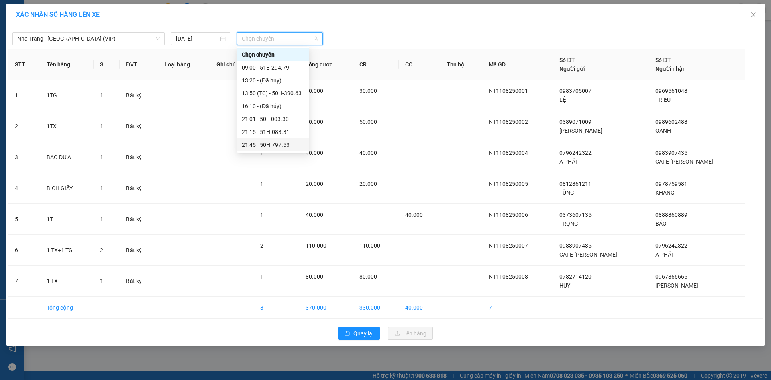
click at [261, 144] on div "21:45 - 50H-797.53" at bounding box center [273, 144] width 63 height 9
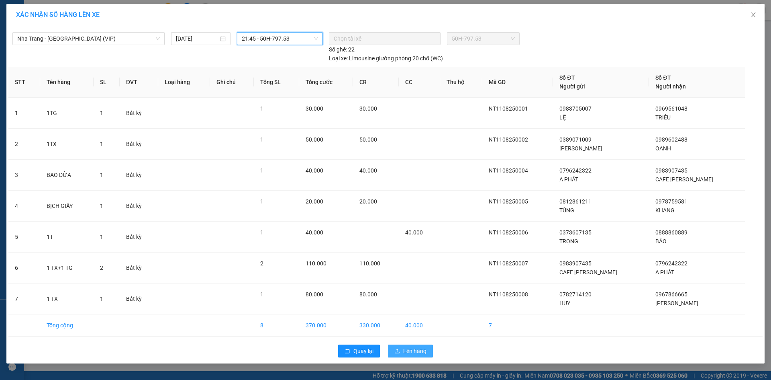
click at [409, 351] on span "Lên hàng" at bounding box center [414, 350] width 23 height 9
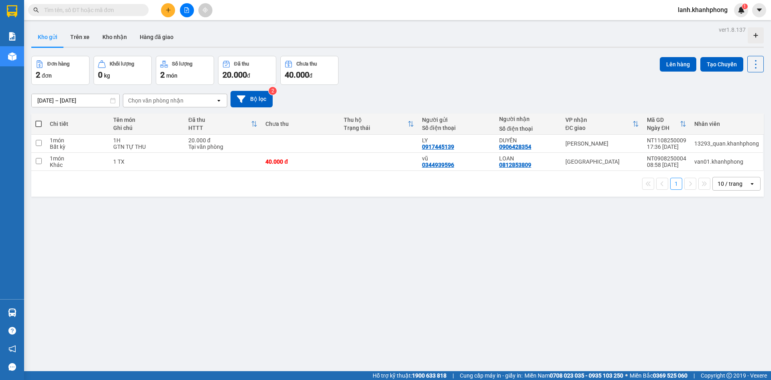
click at [41, 121] on span at bounding box center [38, 124] width 6 height 6
click at [39, 120] on input "checkbox" at bounding box center [39, 120] width 0 height 0
checkbox input "true"
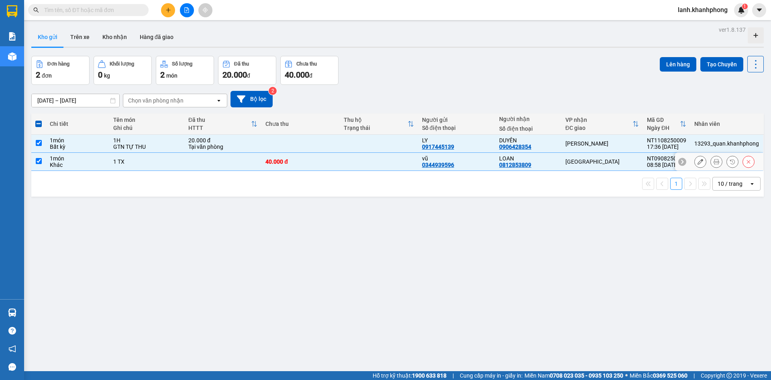
click at [39, 160] on input "checkbox" at bounding box center [39, 161] width 6 height 6
checkbox input "false"
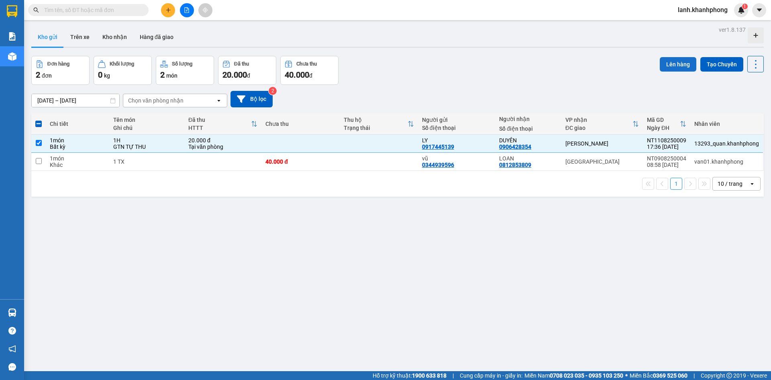
click at [671, 67] on button "Lên hàng" at bounding box center [678, 64] width 37 height 14
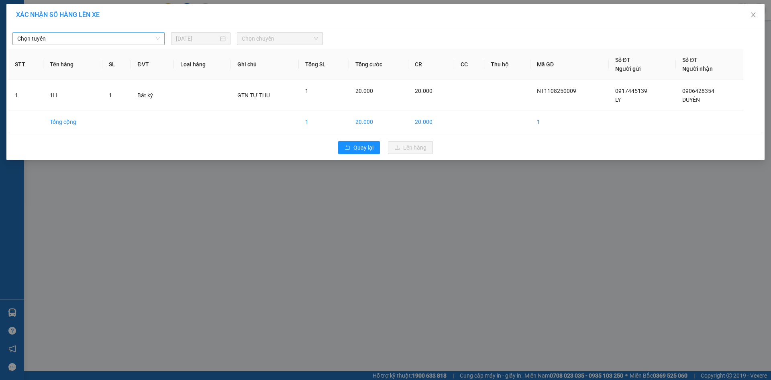
click at [85, 41] on span "Chọn tuyến" at bounding box center [88, 39] width 143 height 12
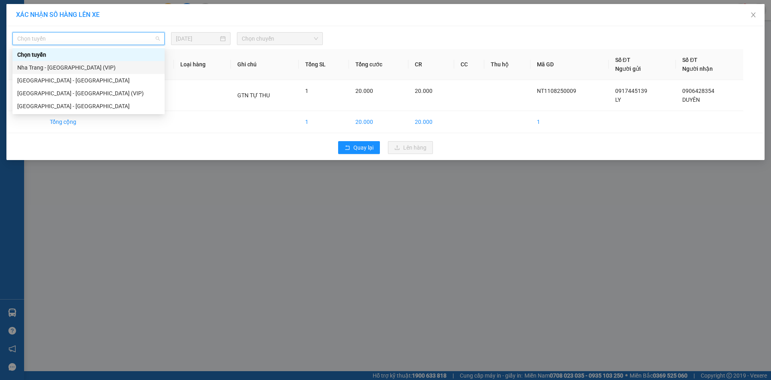
click at [73, 70] on div "Nha Trang - [GEOGRAPHIC_DATA] (VIP)" at bounding box center [88, 67] width 143 height 9
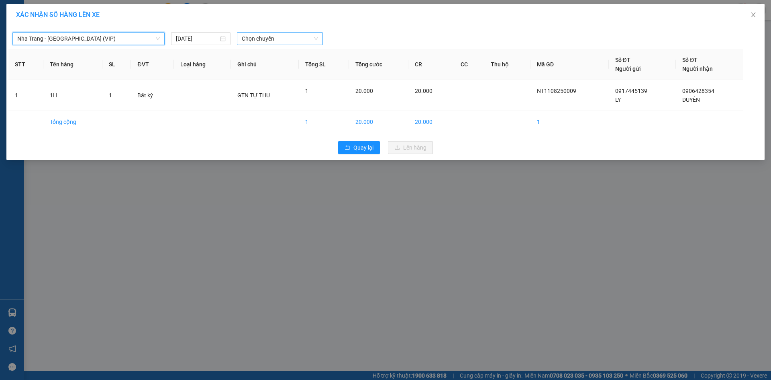
click at [266, 41] on span "Chọn chuyến" at bounding box center [280, 39] width 76 height 12
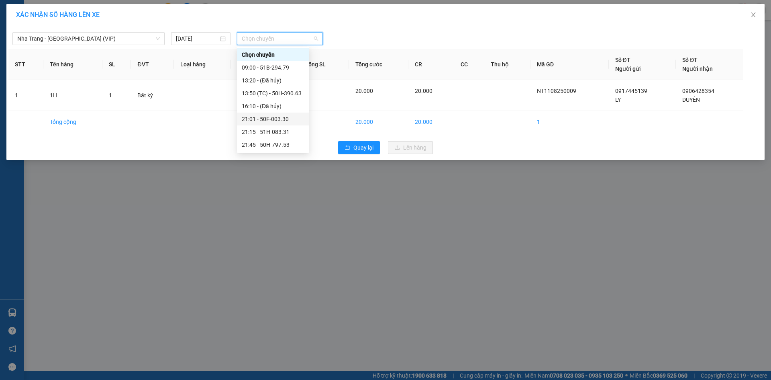
click at [262, 119] on div "21:01 - 50F-003.30" at bounding box center [273, 118] width 63 height 9
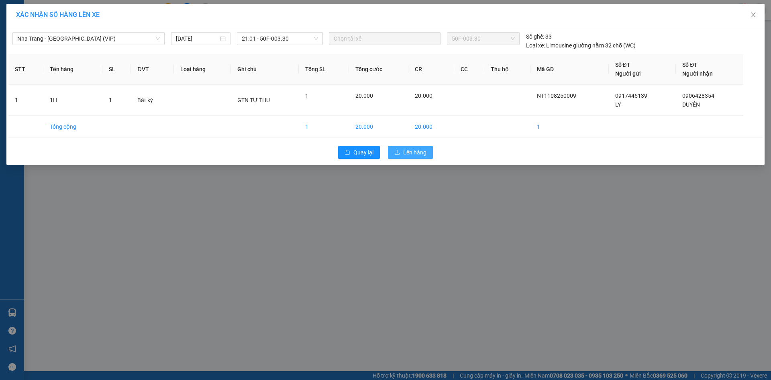
click at [419, 153] on span "Lên hàng" at bounding box center [414, 152] width 23 height 9
